Goal: Task Accomplishment & Management: Complete application form

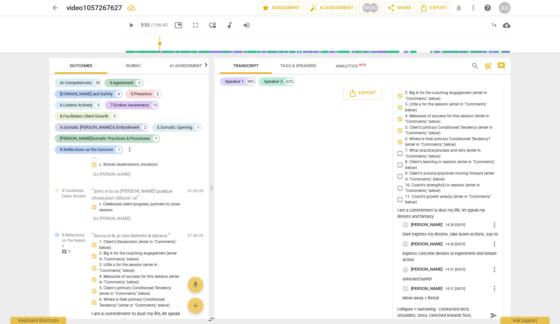
scroll to position [7013, 0]
type textarea "collapse + narrowing - contracted neck, shoulders, torso, clenched inwards fist…"
click at [332, 150] on input "7. What practice/process and why (enter in "Comments," below)" at bounding box center [400, 154] width 10 height 8
checkbox input "true"
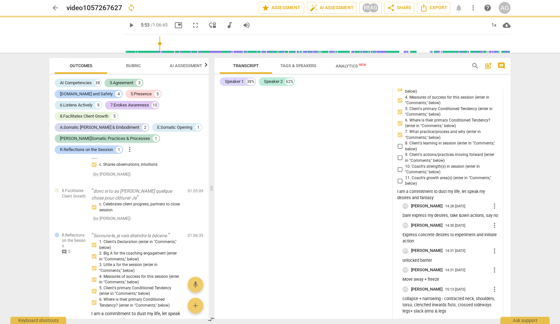
scroll to position [7032, 0]
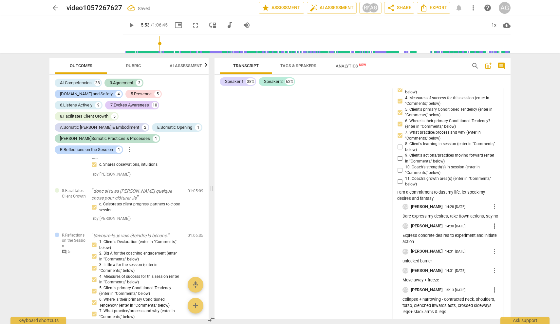
click at [332, 295] on textarea "collapse + narrowing - contracted neck, shoulders, torso, clenched inwards fist…" at bounding box center [442, 322] width 91 height 6
click at [332, 294] on div "R.Reflections on the Session [PERSON_NAME] 14:26 [DATE] more_vert 1. Client's D…" at bounding box center [447, 193] width 101 height 284
drag, startPoint x: 480, startPoint y: 309, endPoint x: 483, endPoint y: 308, distance: 3.3
click at [332, 295] on textarea "Hand on chest : listen to her heart / desires : dare to say it loud," at bounding box center [442, 325] width 91 height 12
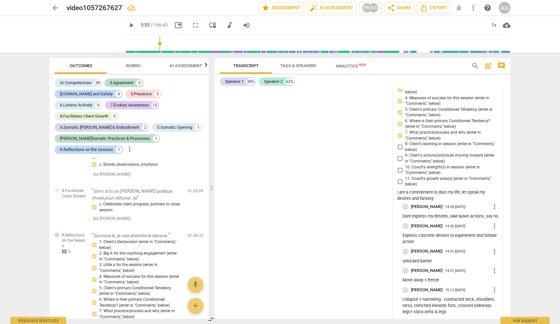
click at [332, 295] on textarea "Hand on chest : listen to her heart / desires -dare to say it loud," at bounding box center [442, 325] width 91 height 12
type textarea "Hand on chest : listen to her heart / desires -dare to say it loud, and develop…"
click at [332, 155] on input "9. Client's actions/practices moving forward (enter in "Comments," below)" at bounding box center [400, 159] width 10 height 8
checkbox input "true"
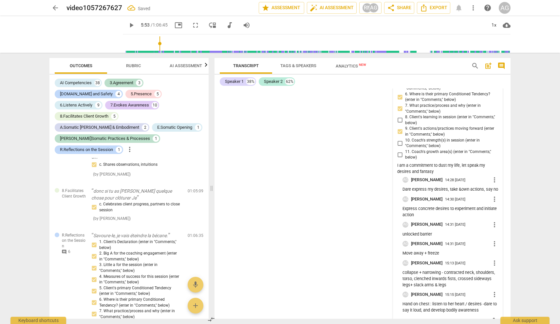
scroll to position [7057, 0]
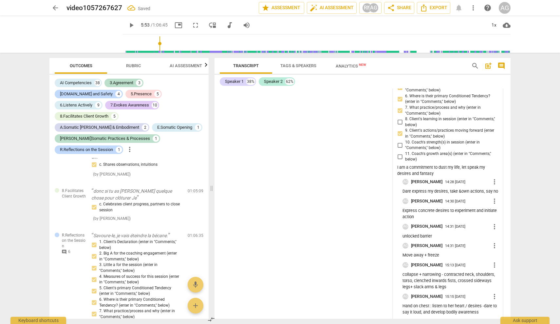
click at [332, 295] on textarea "Hand on chest : listen to her heart / desires -dare to say it loud, and develop…" at bounding box center [442, 323] width 91 height 6
type textarea "take time to listen to desires + organize hiking + phrase positively"
click at [332, 141] on input "10. Coach's strength(s) in session (enter in "Comments," below)" at bounding box center [400, 145] width 10 height 8
checkbox input "true"
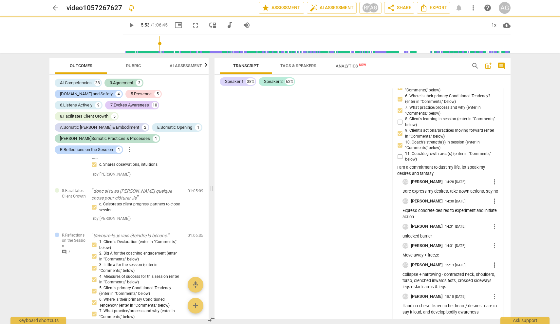
scroll to position [7082, 0]
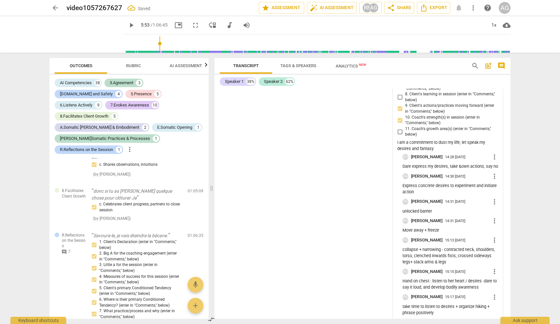
click at [332, 295] on textarea "take time to listen to desires + organize hiking + phrase positively" at bounding box center [442, 323] width 91 height 6
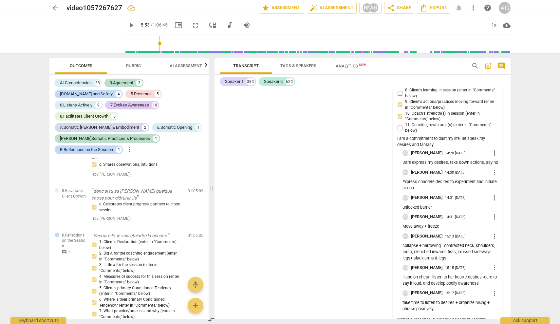
scroll to position [7086, 0]
click at [332, 295] on textarea "Somatic presence, tuning the pace to my clients, allowing the client to do mot …" at bounding box center [442, 325] width 91 height 19
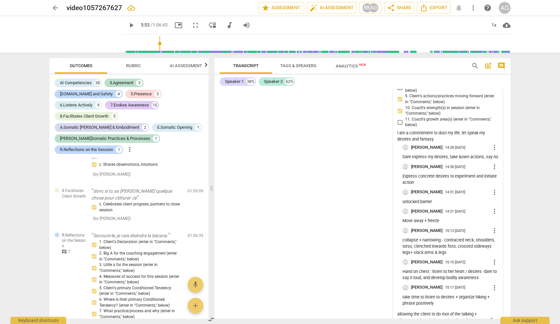
scroll to position [7094, 0]
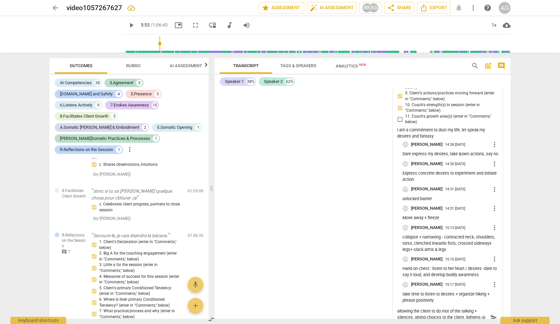
drag, startPoint x: 443, startPoint y: 317, endPoint x: 429, endPoint y: 308, distance: 17.0
click at [332, 295] on textarea "Somatic presence, tuning the pace to my clients, allowing the client to do mot …" at bounding box center [442, 317] width 91 height 19
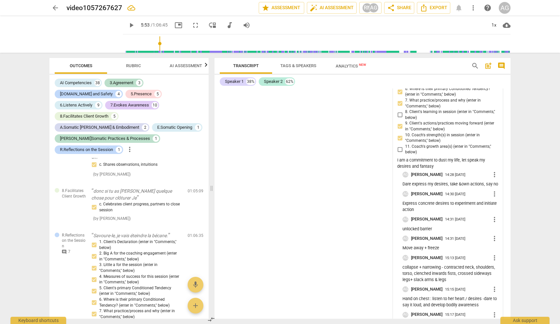
scroll to position [7063, 0]
type textarea "Somatic presence, tuning the pace to my clients, allowing the client to do mot …"
click at [332, 147] on input "11. Coach's growth area(s) (enter in "Comments," below)" at bounding box center [400, 151] width 10 height 8
checkbox input "true"
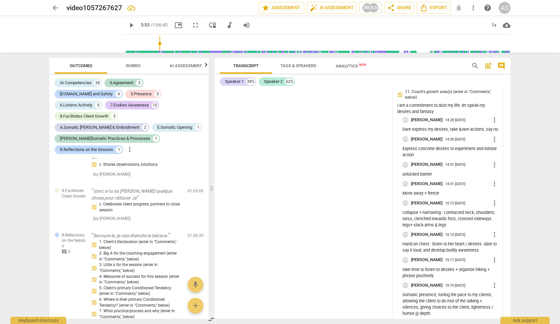
scroll to position [7118, 0]
drag, startPoint x: 401, startPoint y: 309, endPoint x: 406, endPoint y: 309, distance: 5.0
click at [332, 295] on textarea "Somatic presence, tuning the pace to my clients, allowing the client to do mot …" at bounding box center [442, 324] width 91 height 6
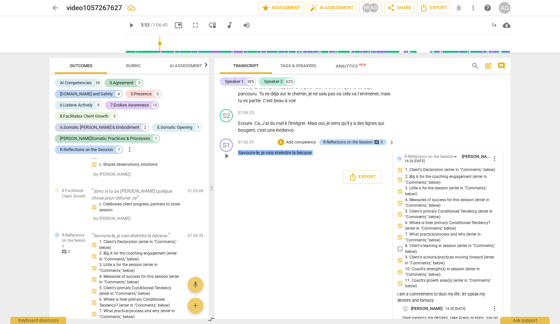
scroll to position [6933, 0]
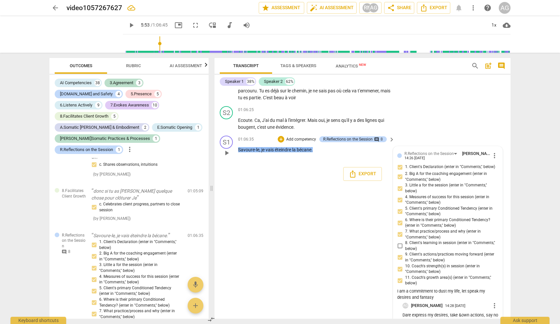
type textarea "Too much drive during the landing, 3C & D skipped, FSOW not sharp enough, no sh…"
click at [332, 242] on input "8. Client's learning in session (enter in "Comments," below)" at bounding box center [400, 246] width 10 height 8
checkbox input "true"
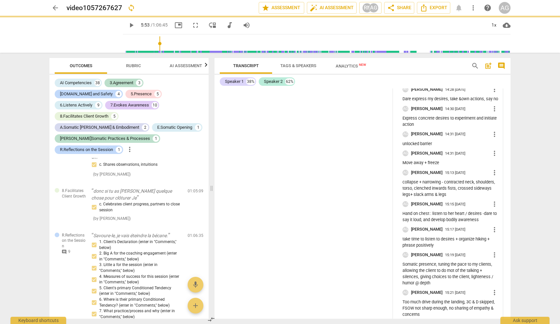
scroll to position [0, 0]
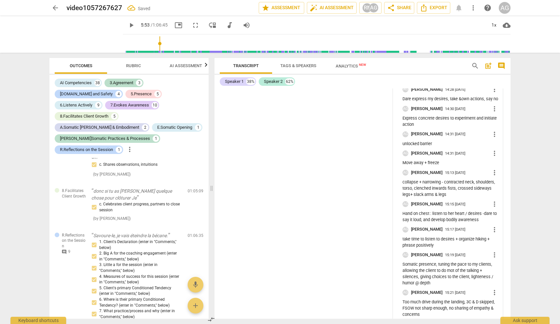
click at [332, 295] on textarea "Too much drive during the landing, 3C & D skipped, FSOW not sharp enough, no sh…" at bounding box center [442, 325] width 91 height 6
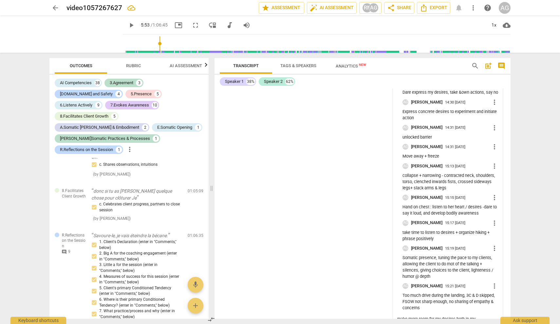
scroll to position [7155, 0]
drag, startPoint x: 455, startPoint y: 307, endPoint x: 409, endPoint y: 116, distance: 195.7
click at [332, 116] on div "R.Reflections on the Session [PERSON_NAME] 14:26 [DATE] more_vert 1. Client's D…" at bounding box center [447, 130] width 101 height 404
type textarea "make more room for my desires both in my professional and personal life"
click at [332, 109] on p "Express concrete desires to experiment and initiate action" at bounding box center [451, 115] width 96 height 12
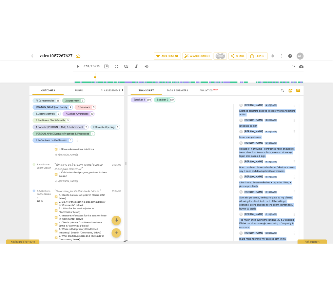
scroll to position [7174, 0]
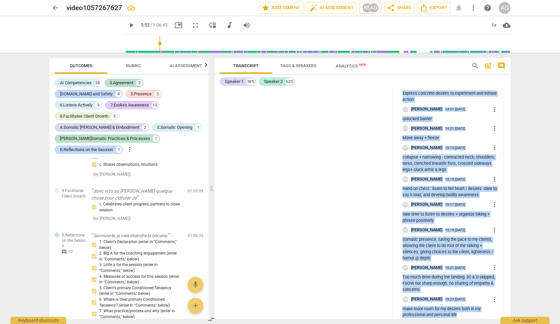
drag, startPoint x: 407, startPoint y: 115, endPoint x: 487, endPoint y: 298, distance: 199.9
click at [332, 295] on div "R.Reflections on the Session [PERSON_NAME] 14:26 [DATE] more_vert 1. Client's D…" at bounding box center [447, 120] width 101 height 423
copy div "1. Client's Declaration (enter in "Comments," below) 2. Big A for the coaching …"
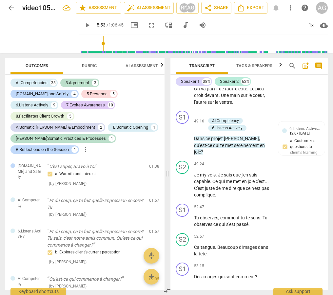
scroll to position [0, 0]
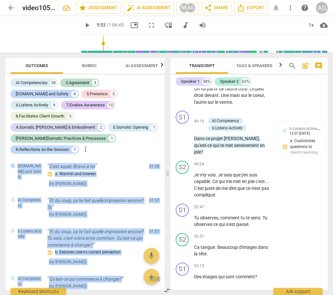
drag, startPoint x: 132, startPoint y: 133, endPoint x: 127, endPoint y: 287, distance: 154.0
click at [128, 287] on div "AI Competencies 38 3.Agreement 3 [DOMAIN_NAME] and Safety 4 5.Presence 5 6.List…" at bounding box center [84, 182] width 159 height 215
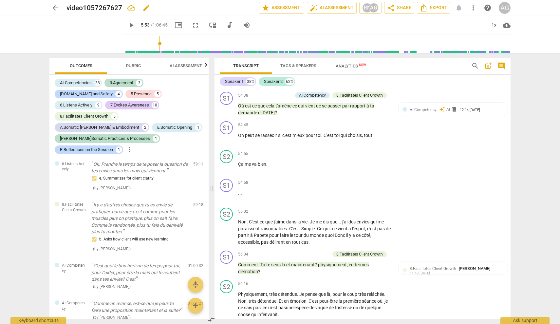
scroll to position [5402, 0]
click at [332, 9] on span "Export" at bounding box center [434, 8] width 28 height 8
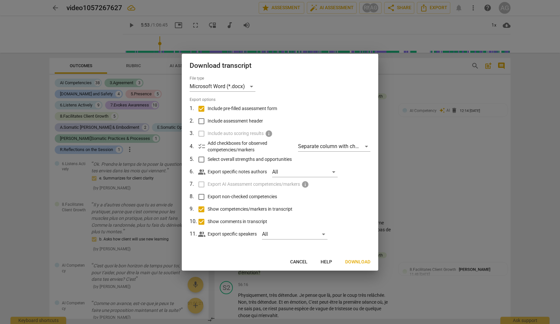
drag, startPoint x: 203, startPoint y: 122, endPoint x: 217, endPoint y: 132, distance: 17.3
click at [203, 122] on input "Include assessment header" at bounding box center [201, 121] width 12 height 12
checkbox input "true"
drag, startPoint x: 202, startPoint y: 160, endPoint x: 228, endPoint y: 175, distance: 29.7
click at [202, 160] on input "Select overall strengths and opportunities" at bounding box center [201, 159] width 12 height 12
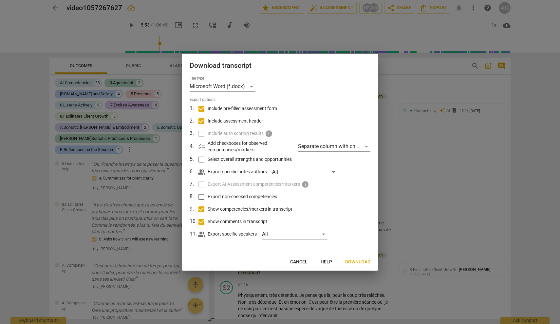
checkbox input "true"
click at [324, 234] on div "All" at bounding box center [295, 234] width 66 height 10
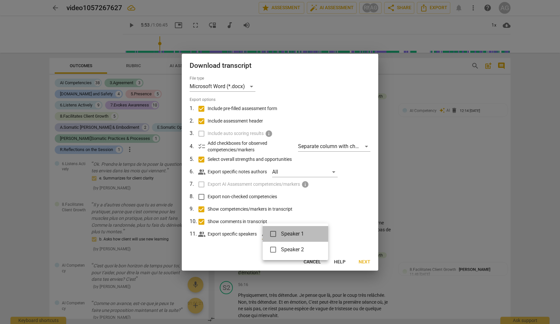
click at [324, 234] on li "Speaker 1" at bounding box center [296, 234] width 66 height 16
checkbox input "true"
click at [332, 234] on div at bounding box center [280, 162] width 560 height 324
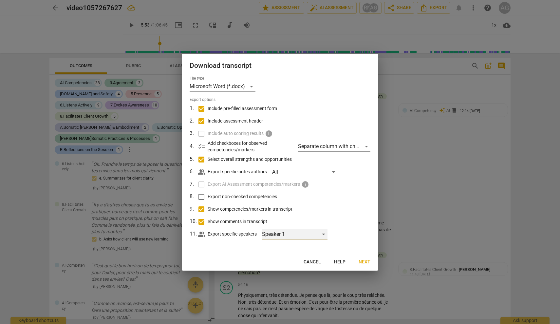
click at [323, 232] on div "Speaker 1" at bounding box center [295, 234] width 66 height 10
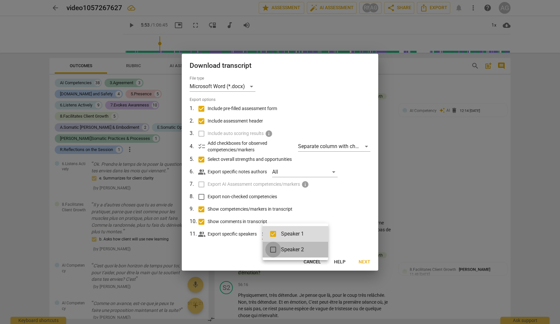
drag, startPoint x: 276, startPoint y: 249, endPoint x: 284, endPoint y: 252, distance: 8.5
click at [276, 249] on input "checkbox" at bounding box center [273, 250] width 16 height 16
checkbox input "true"
click at [332, 233] on div at bounding box center [280, 162] width 560 height 324
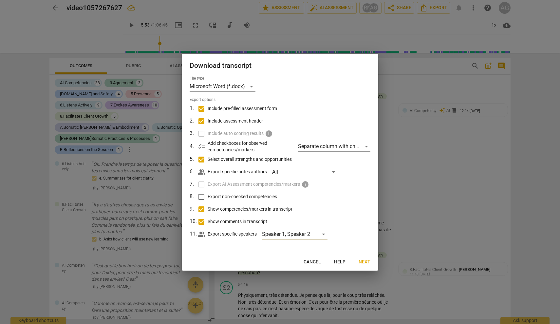
click at [332, 263] on span "Next" at bounding box center [365, 262] width 12 height 7
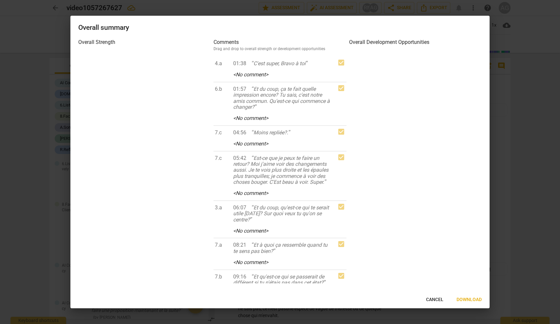
click at [332, 295] on span "Download" at bounding box center [469, 299] width 25 height 7
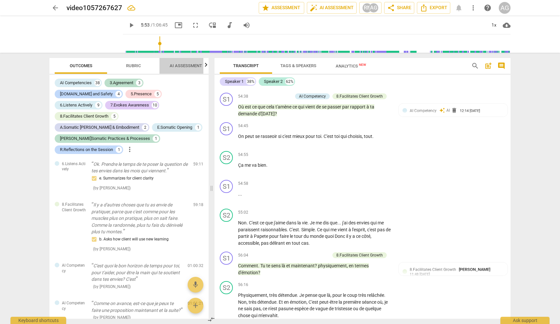
click at [191, 64] on span "AI Assessment" at bounding box center [186, 65] width 32 height 5
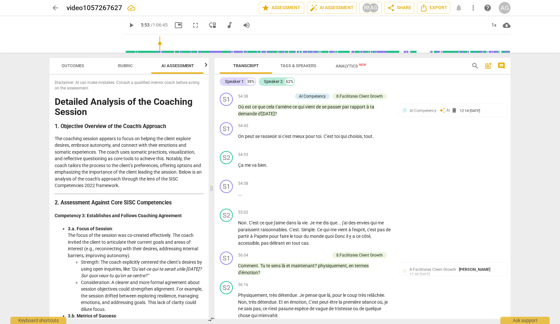
scroll to position [0, 9]
click at [59, 99] on h1 "Detailed Analysis of the Coaching Session" at bounding box center [129, 107] width 149 height 20
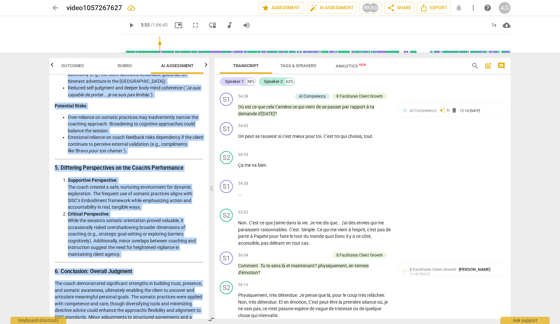
scroll to position [1151, 0]
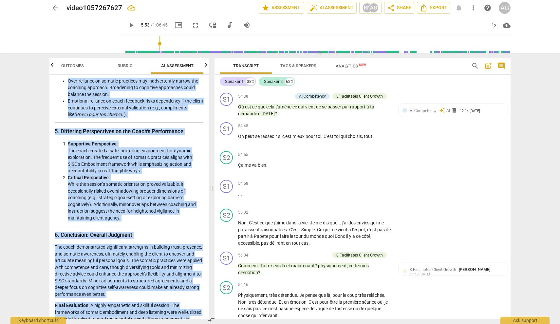
drag, startPoint x: 57, startPoint y: 100, endPoint x: 152, endPoint y: 324, distance: 242.8
click at [153, 295] on div "Outcomes Rubric AI Assessment Scores Disclaimer: AI can make mistakes. Consult …" at bounding box center [127, 188] width 167 height 271
copy div "Loremips Dolorsit am con Adipisci Elitsed 1. Doeiusmod Temporin ut lab Etdol’m …"
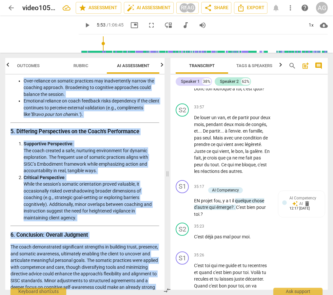
drag, startPoint x: 125, startPoint y: 227, endPoint x: 124, endPoint y: 221, distance: 5.7
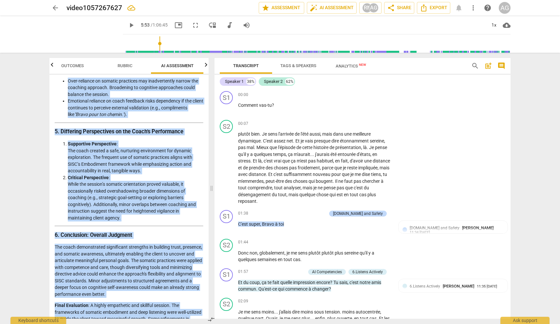
scroll to position [0, 0]
click at [130, 64] on span "Rubric" at bounding box center [125, 65] width 15 height 5
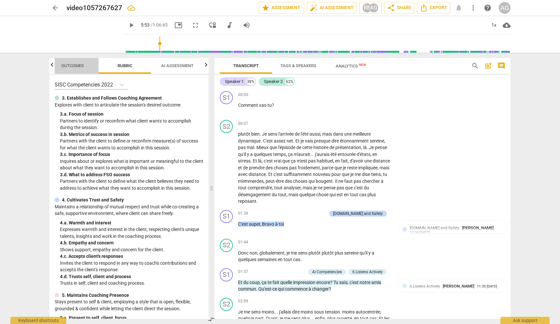
click at [86, 63] on span "Outcomes" at bounding box center [72, 66] width 38 height 9
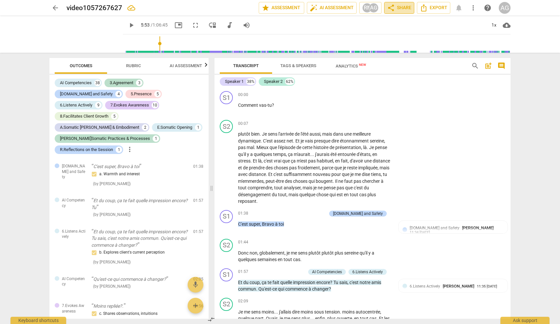
click at [332, 4] on span "share Share" at bounding box center [399, 8] width 24 height 8
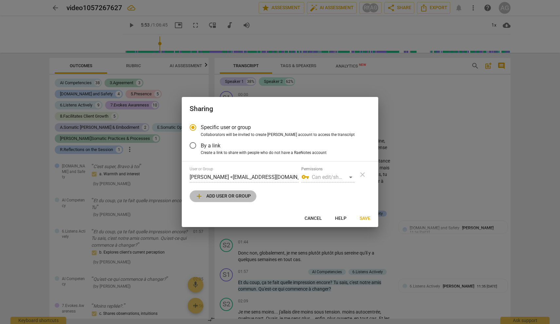
click at [223, 193] on span "add Add user or group" at bounding box center [223, 196] width 56 height 8
radio input "false"
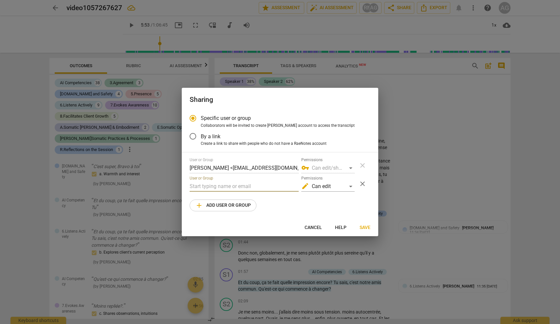
click at [215, 184] on input "text" at bounding box center [244, 186] width 109 height 10
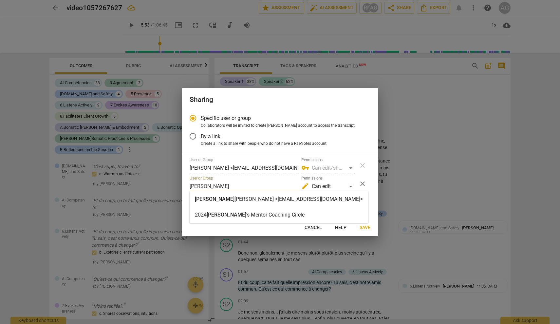
type input "[PERSON_NAME]"
click at [235, 200] on strong "[PERSON_NAME] <[EMAIL_ADDRESS][DOMAIN_NAME]>" at bounding box center [299, 199] width 128 height 6
radio input "false"
type input "[PERSON_NAME] <[EMAIL_ADDRESS][DOMAIN_NAME]>"
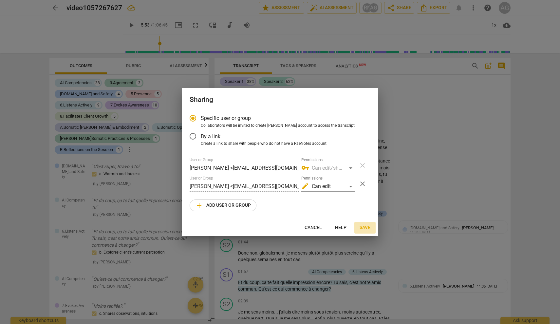
click at [332, 228] on span "Save" at bounding box center [365, 227] width 11 height 7
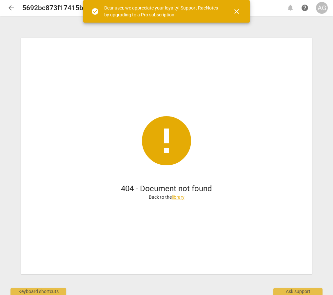
drag, startPoint x: 235, startPoint y: 10, endPoint x: 250, endPoint y: 19, distance: 17.5
click at [235, 10] on span "close" at bounding box center [237, 12] width 8 height 8
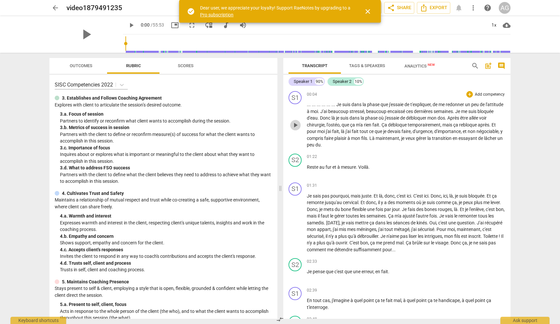
click at [298, 124] on span "play_arrow" at bounding box center [296, 125] width 8 height 8
click at [332, 105] on span "." at bounding box center [335, 104] width 2 height 5
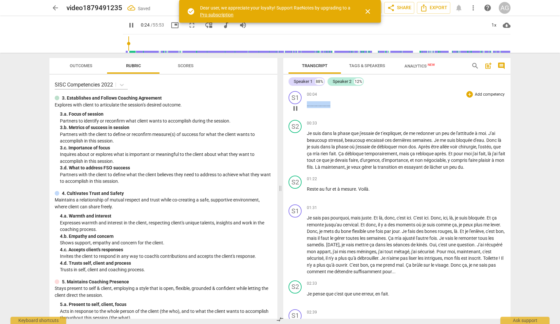
drag, startPoint x: 330, startPoint y: 105, endPoint x: 306, endPoint y: 104, distance: 23.9
click at [306, 104] on div "S1 play_arrow pause 00:04 + Add competency keyboard_arrow_right . . . . . . . .…" at bounding box center [396, 102] width 227 height 29
type input "26"
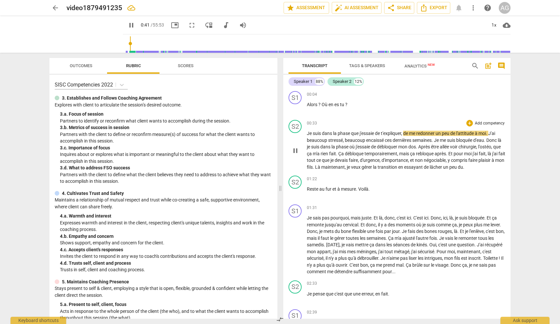
click at [332, 135] on span "l'attitude" at bounding box center [465, 133] width 19 height 5
type input "42"
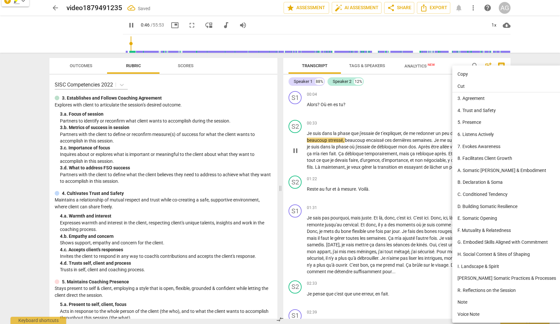
click at [332, 139] on div at bounding box center [280, 162] width 560 height 324
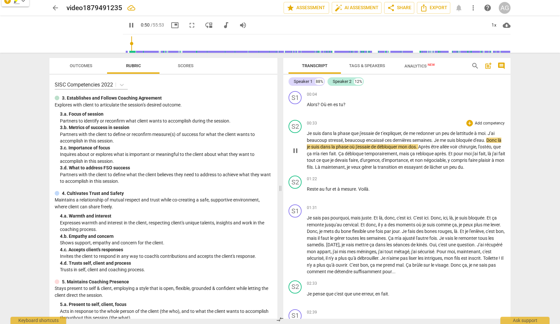
drag, startPoint x: 488, startPoint y: 141, endPoint x: 494, endPoint y: 141, distance: 6.2
click at [332, 141] on span "." at bounding box center [485, 140] width 2 height 5
type input "52"
click at [332, 5] on span "Export" at bounding box center [434, 8] width 28 height 8
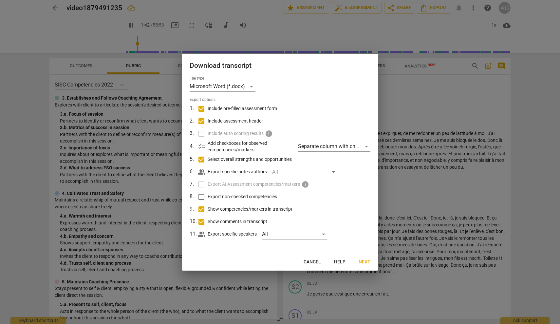
click at [332, 260] on span "Next" at bounding box center [365, 262] width 12 height 7
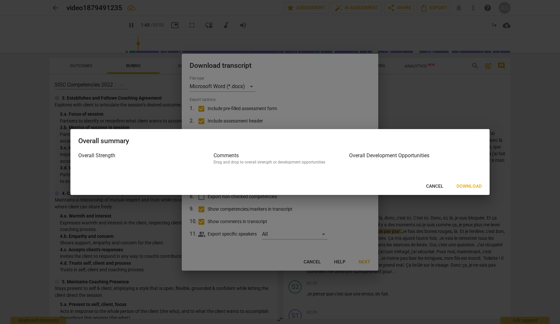
click at [332, 186] on span "Download" at bounding box center [469, 186] width 25 height 7
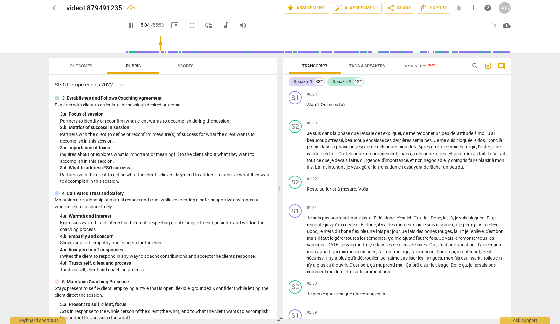
type input "305"
